Goal: Information Seeking & Learning: Learn about a topic

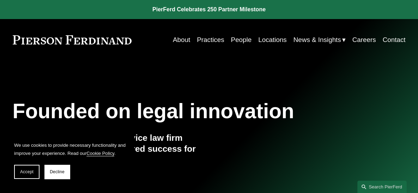
click at [204, 39] on link "Practices" at bounding box center [210, 39] width 27 height 13
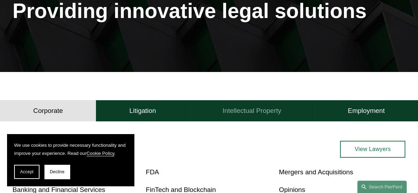
scroll to position [141, 0]
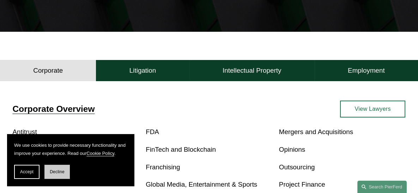
click at [51, 173] on span "Decline" at bounding box center [57, 171] width 15 height 5
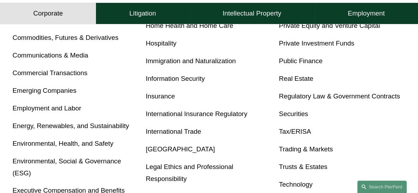
scroll to position [388, 0]
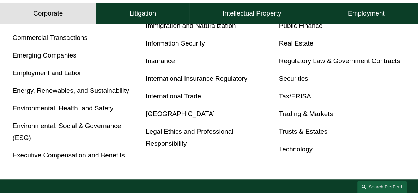
click at [107, 157] on link "Executive Compensation and Benefits" at bounding box center [69, 154] width 112 height 7
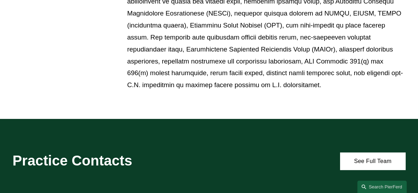
scroll to position [529, 0]
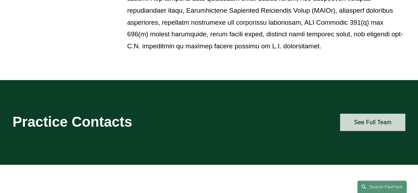
click at [373, 114] on link "See Full Team" at bounding box center [373, 122] width 66 height 17
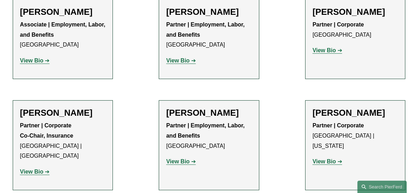
scroll to position [423, 0]
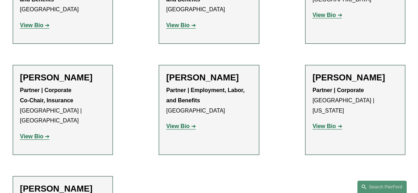
click at [171, 129] on strong "View Bio" at bounding box center [177, 126] width 23 height 6
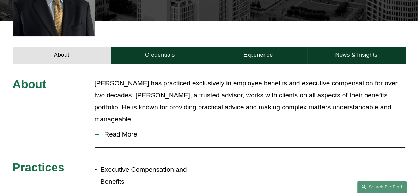
scroll to position [247, 0]
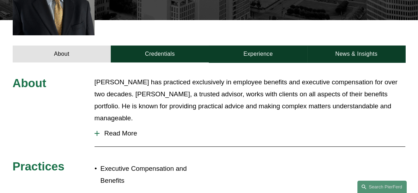
click at [97, 133] on div at bounding box center [97, 133] width 5 height 1
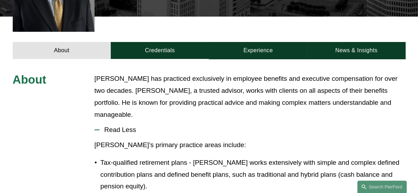
scroll to position [212, 0]
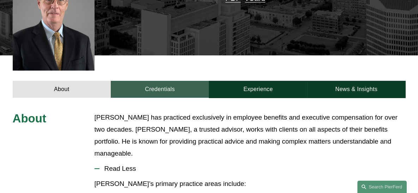
click at [166, 81] on link "Credentials" at bounding box center [160, 89] width 98 height 17
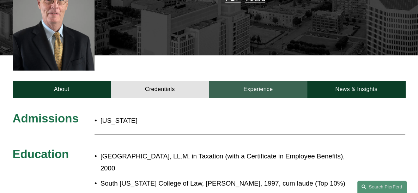
click at [251, 81] on link "Experience" at bounding box center [258, 89] width 98 height 17
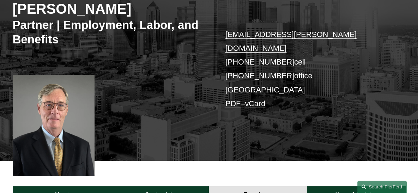
scroll to position [106, 0]
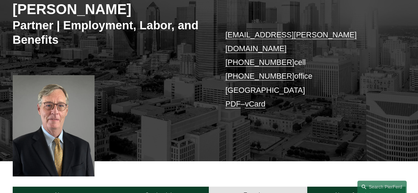
click at [230, 99] on link "PDF" at bounding box center [232, 103] width 15 height 9
